Goal: Complete application form: Complete application form

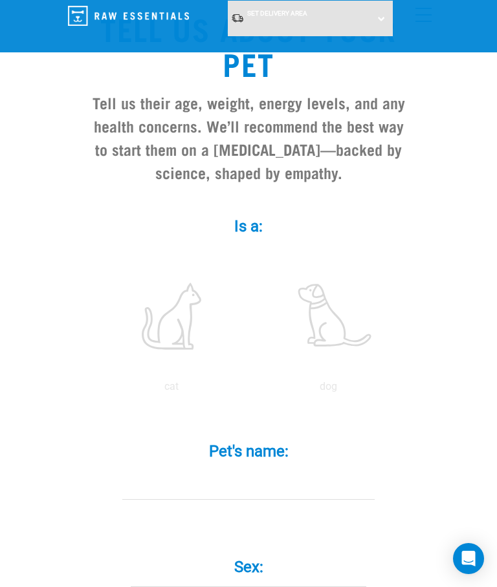
scroll to position [128, 0]
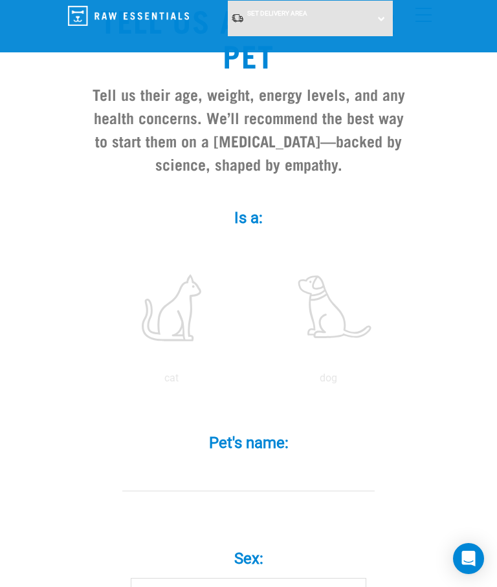
click at [193, 320] on label at bounding box center [171, 308] width 151 height 110
click at [93, 382] on input "radio" at bounding box center [93, 382] width 0 height 0
radio input "true"
click at [239, 480] on input "Pet's name: *" at bounding box center [248, 476] width 252 height 29
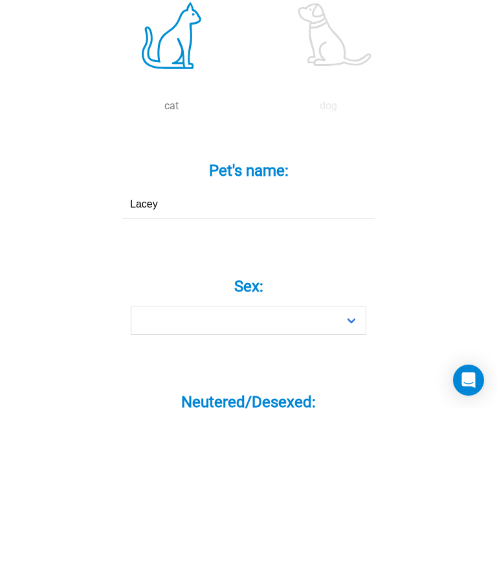
type input "Lacey"
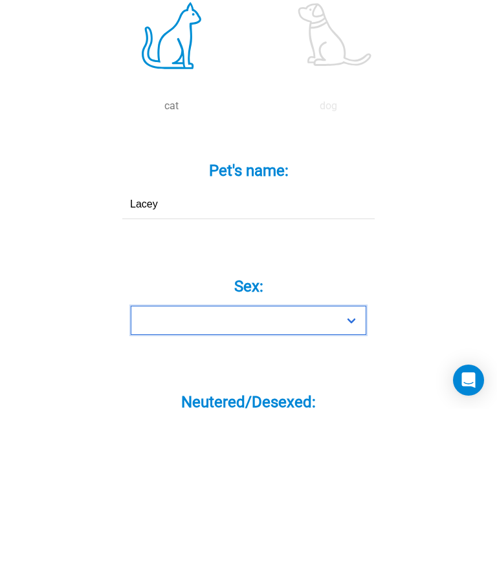
click at [354, 484] on select "Boy Girl" at bounding box center [248, 498] width 235 height 29
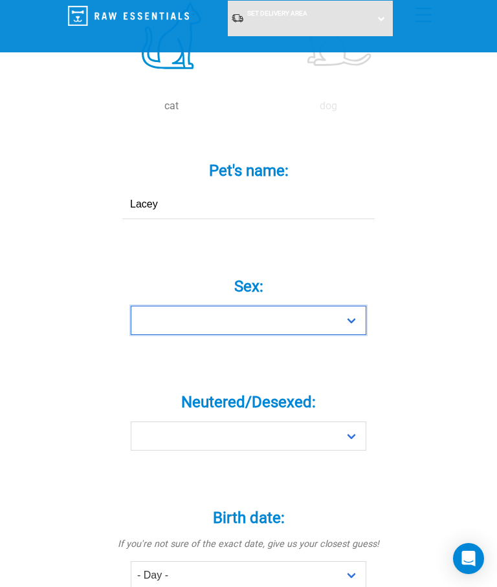
select select "girl"
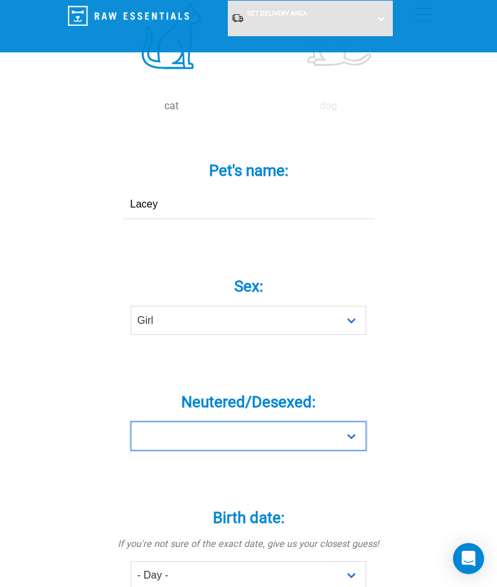
click at [351, 435] on select "Yes No" at bounding box center [248, 436] width 235 height 29
select select "yes"
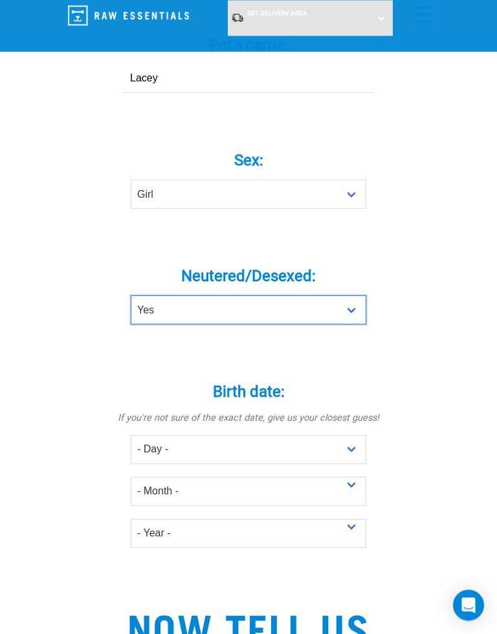
scroll to position [533, 0]
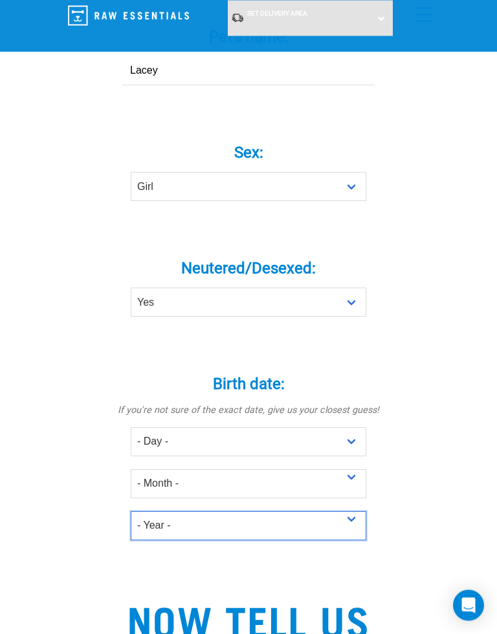
click at [155, 526] on select "- Year - 2025 2024 2023 2022 2021 2020 2019 2018 2017 2016 2015 2014 2013 2012" at bounding box center [248, 526] width 235 height 29
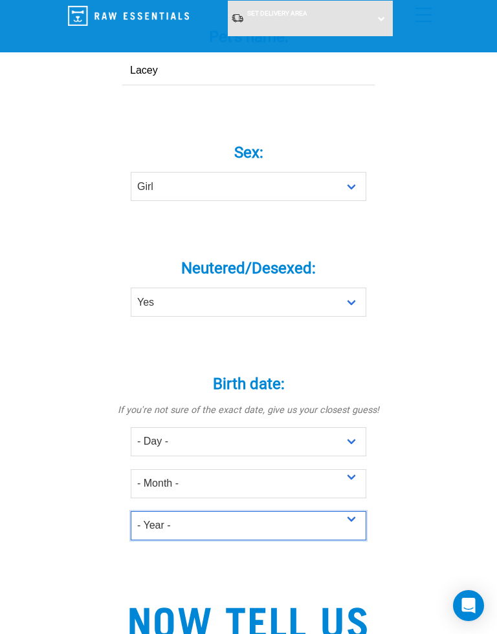
select select "2012"
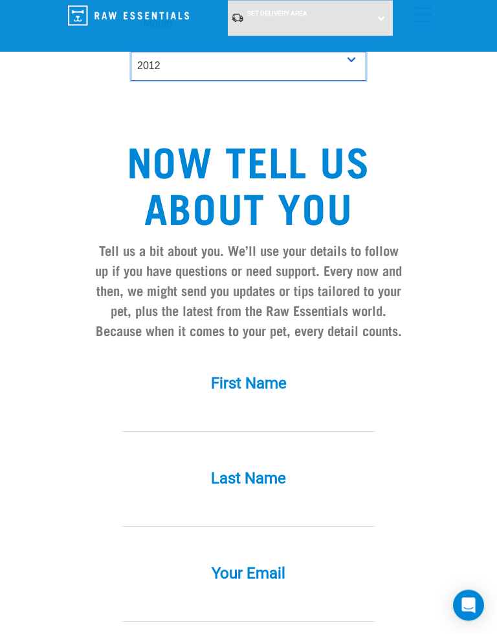
scroll to position [995, 0]
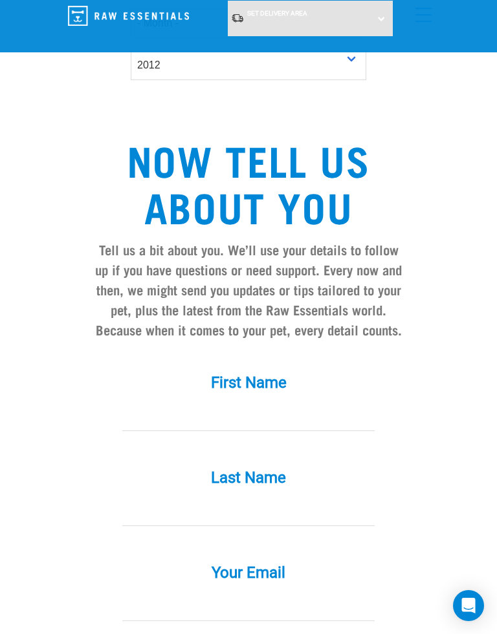
click at [206, 402] on input "First Name *" at bounding box center [248, 416] width 252 height 29
click at [152, 424] on input "First Name *" at bounding box center [248, 416] width 252 height 29
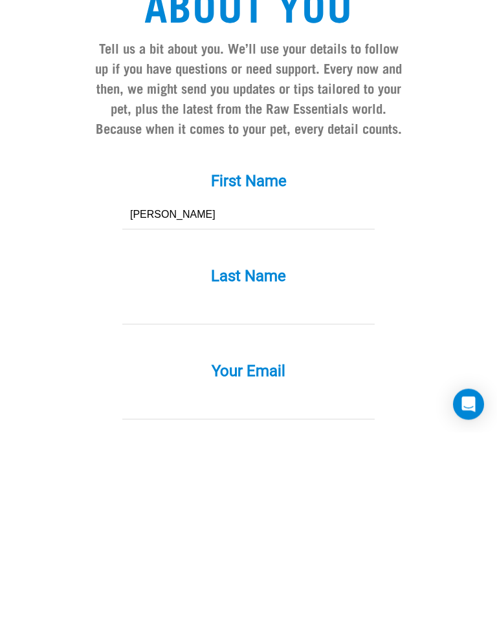
type input "[PERSON_NAME]"
click at [171, 497] on input "Last Name *" at bounding box center [248, 511] width 252 height 29
type input "O ‘"
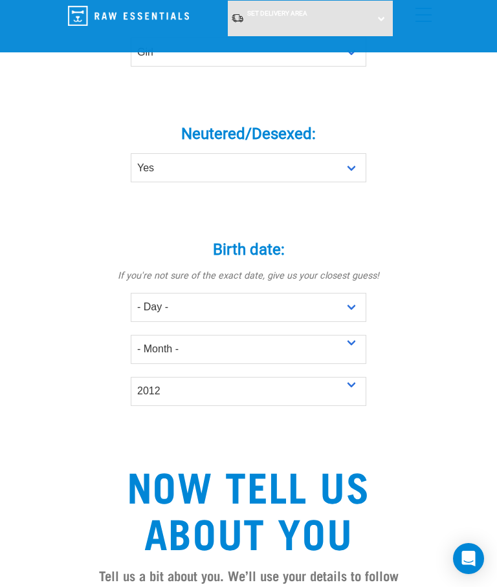
scroll to position [616, 0]
